Goal: Obtain resource: Obtain resource

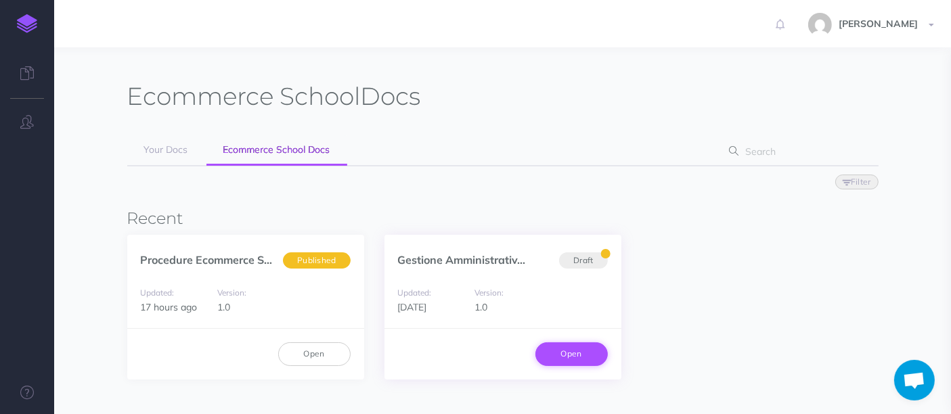
click at [566, 344] on link "Open" at bounding box center [571, 354] width 72 height 23
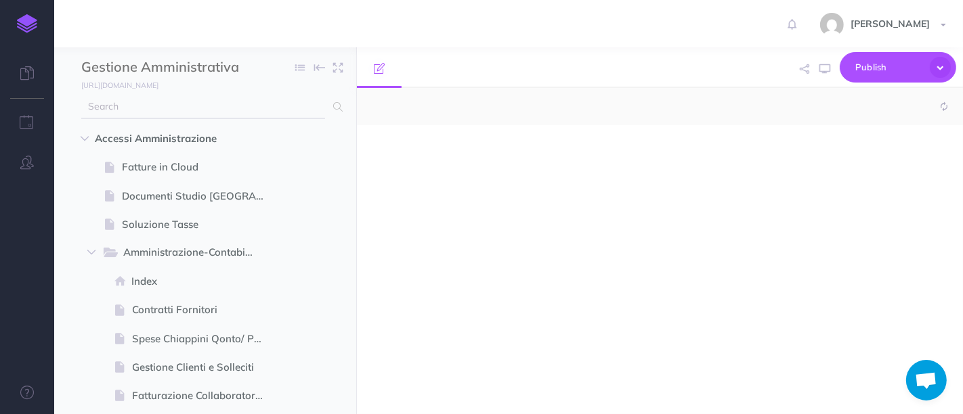
click at [206, 103] on input "text" at bounding box center [203, 107] width 244 height 24
select select "null"
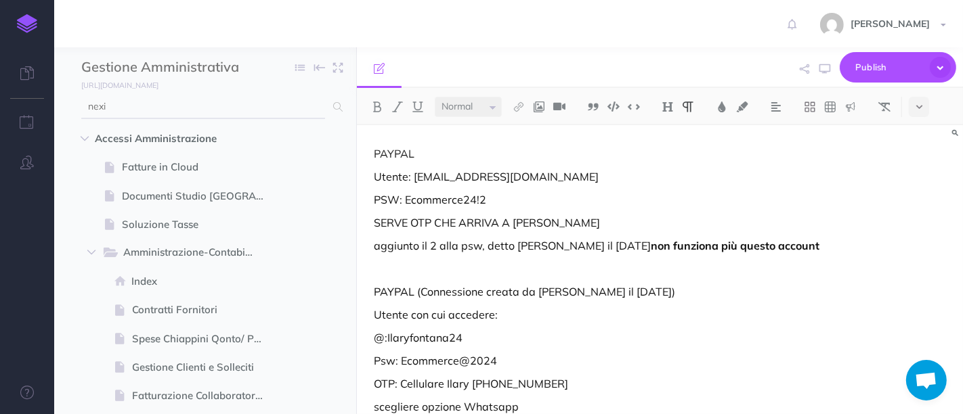
type input "nexi"
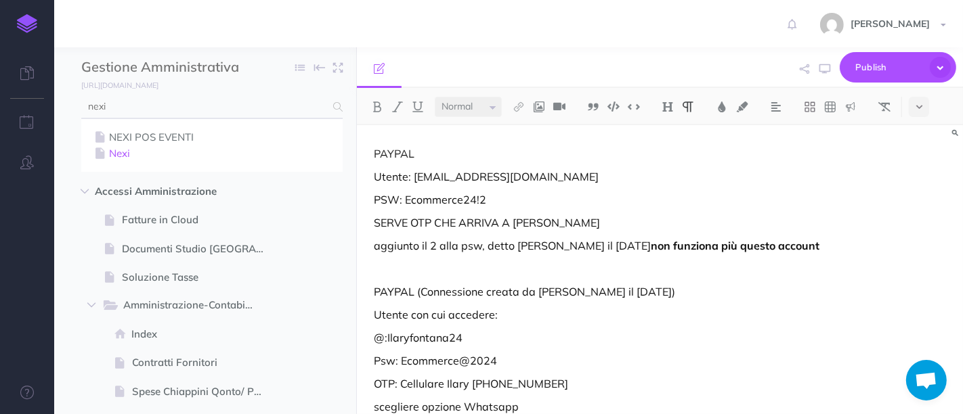
click at [135, 155] on link "Nexi" at bounding box center [211, 154] width 241 height 16
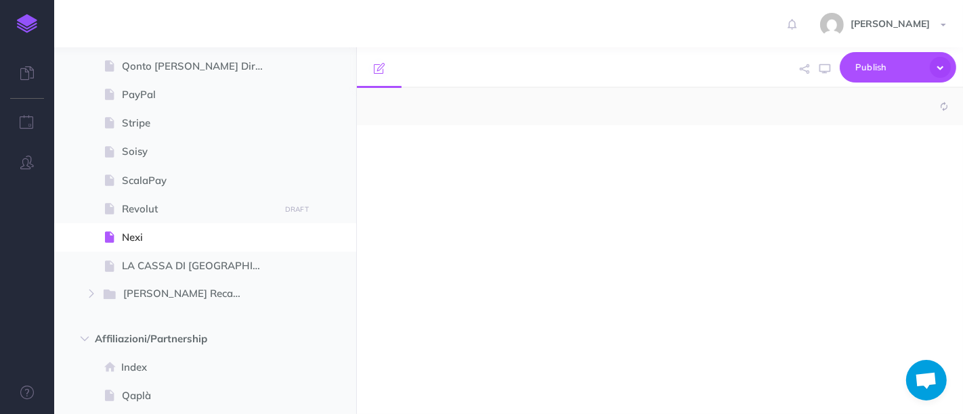
select select "null"
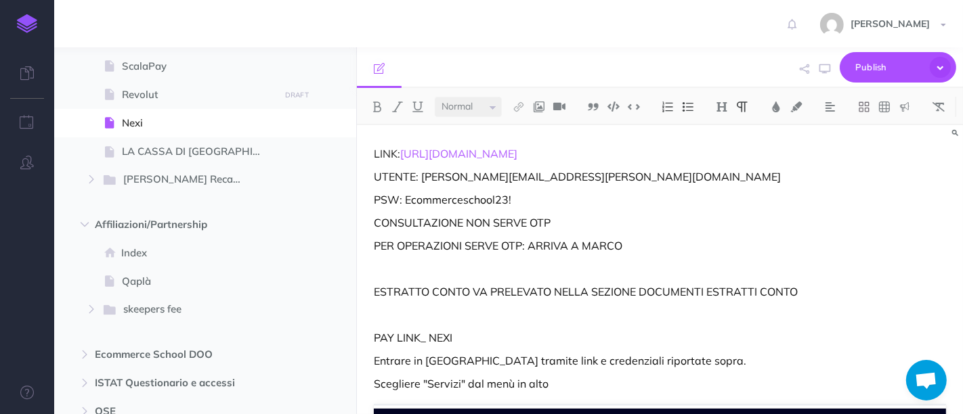
scroll to position [1219, 0]
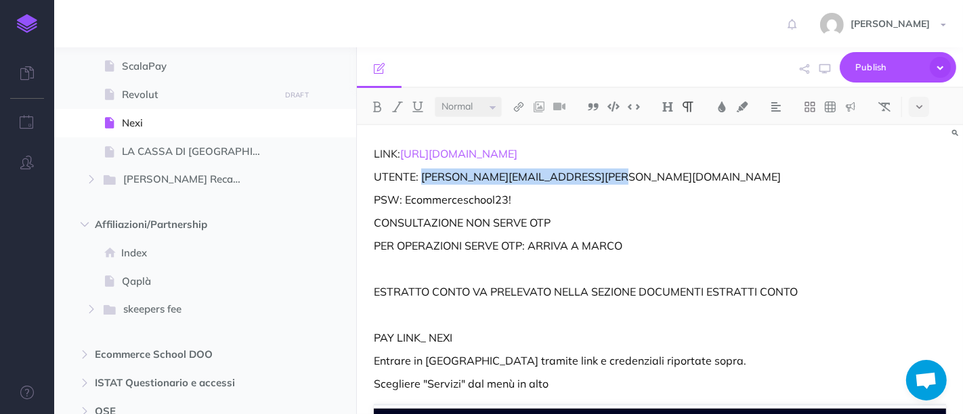
drag, startPoint x: 422, startPoint y: 180, endPoint x: 605, endPoint y: 177, distance: 182.1
click at [605, 177] on p "UTENTE: [PERSON_NAME][EMAIL_ADDRESS][PERSON_NAME][DOMAIN_NAME]" at bounding box center [660, 177] width 572 height 16
copy p "[PERSON_NAME][EMAIL_ADDRESS][PERSON_NAME][DOMAIN_NAME]"
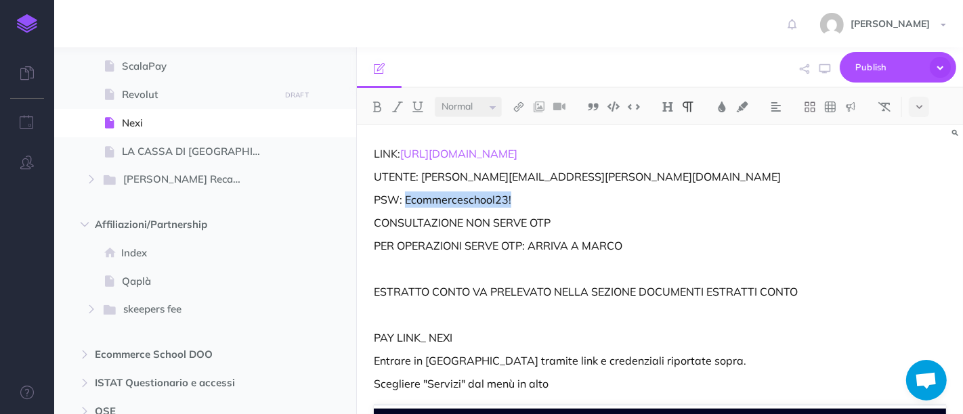
drag, startPoint x: 522, startPoint y: 201, endPoint x: 408, endPoint y: 194, distance: 114.6
click at [408, 194] on p "PSW: Ecommerceschool23!" at bounding box center [660, 200] width 572 height 16
copy p "Ecommerceschool23!"
